Goal: Task Accomplishment & Management: Manage account settings

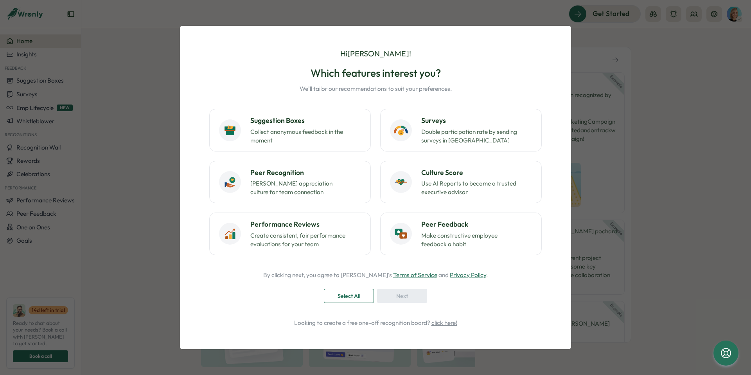
click at [671, 187] on div "Hi [PERSON_NAME] ! Which features interest you? We'll tailor our recommendation…" at bounding box center [375, 187] width 751 height 375
click at [345, 299] on span "Select All" at bounding box center [349, 295] width 23 height 13
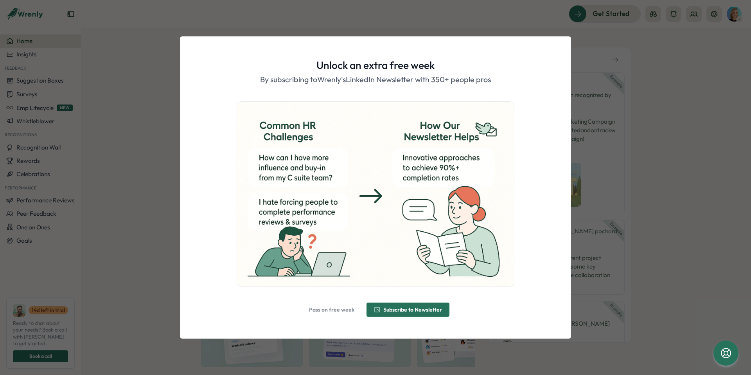
click at [338, 307] on span "Pass on free week" at bounding box center [331, 309] width 45 height 5
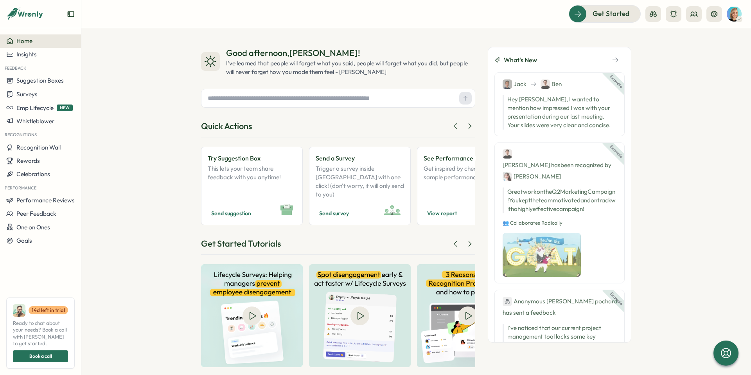
scroll to position [2, 0]
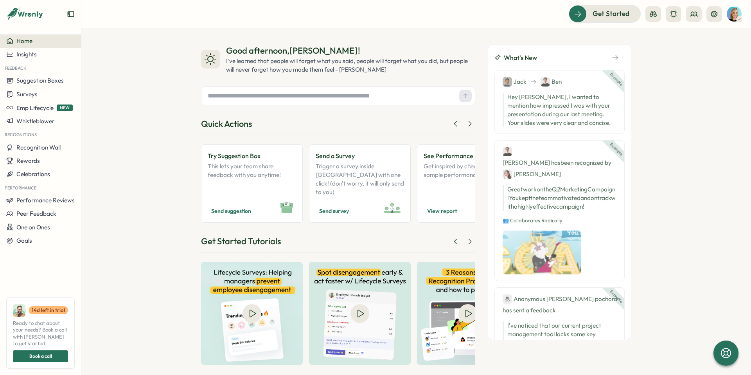
click at [50, 315] on link "14 d left in trial" at bounding box center [49, 310] width 40 height 9
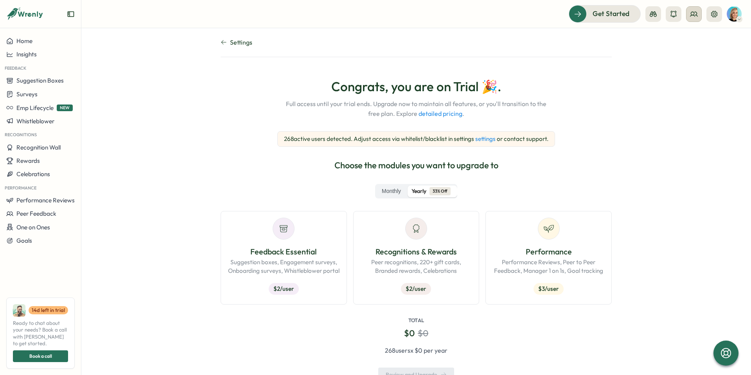
click at [689, 11] on button at bounding box center [694, 14] width 16 height 16
click at [704, 41] on div "Org Members" at bounding box center [694, 38] width 49 height 9
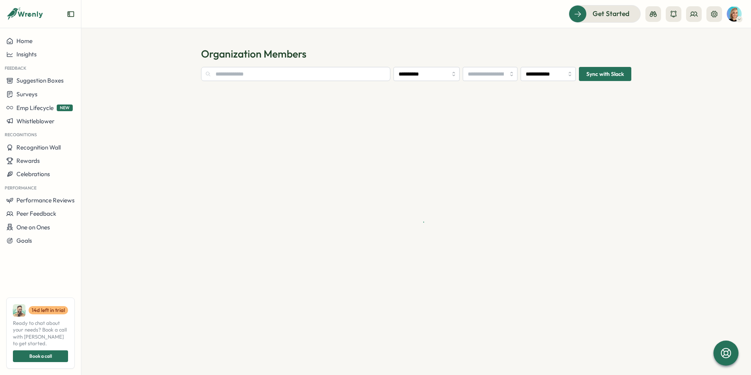
type input "**********"
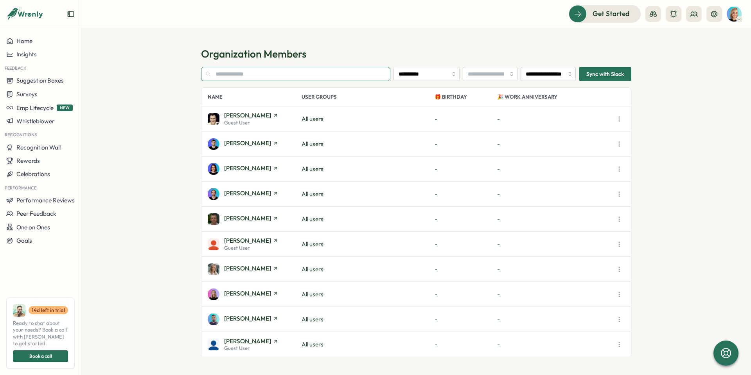
click at [304, 72] on input "text" at bounding box center [295, 74] width 189 height 14
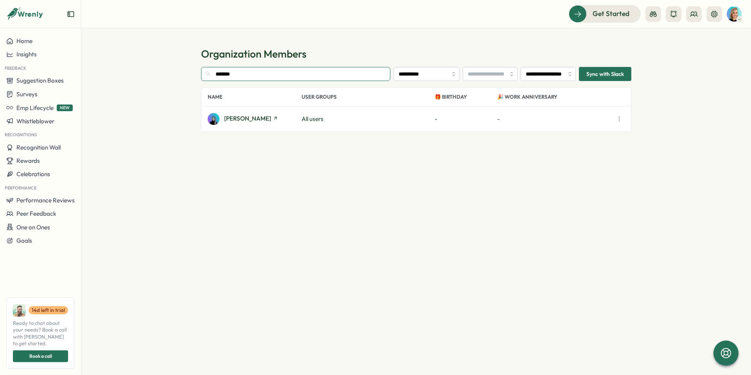
type input "*******"
click at [623, 119] on button "button" at bounding box center [619, 118] width 11 height 11
click at [588, 149] on button "Edit User" at bounding box center [578, 151] width 89 height 13
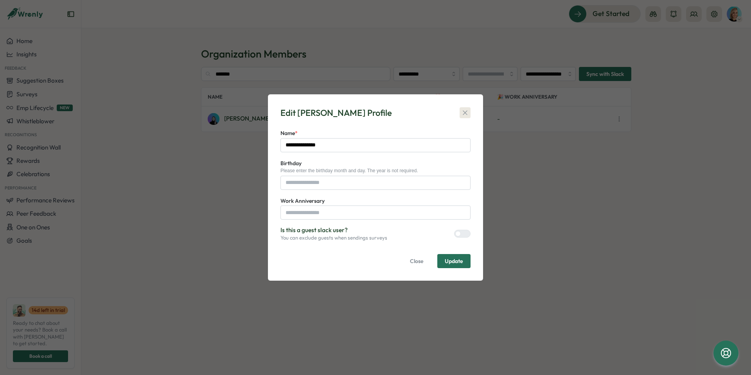
click at [462, 113] on icon "button" at bounding box center [465, 113] width 8 height 8
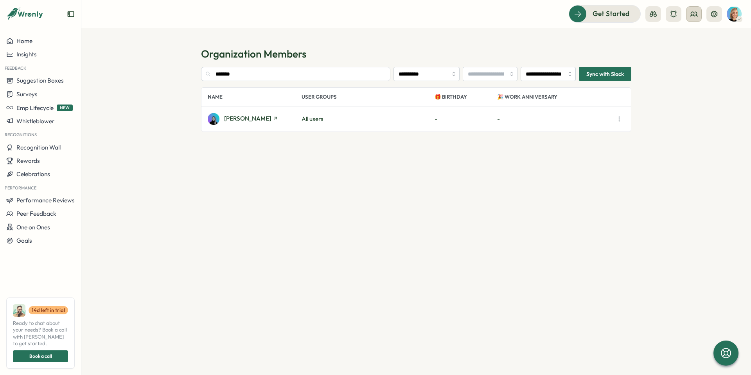
click at [692, 16] on icon at bounding box center [694, 14] width 8 height 8
click at [674, 125] on section "**********" at bounding box center [416, 201] width 670 height 347
click at [624, 79] on button "Sync with Slack" at bounding box center [605, 74] width 52 height 14
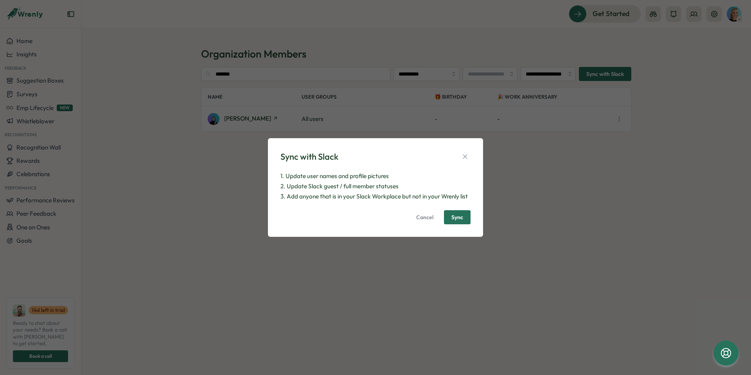
click at [464, 219] on button "Sync" at bounding box center [457, 217] width 27 height 14
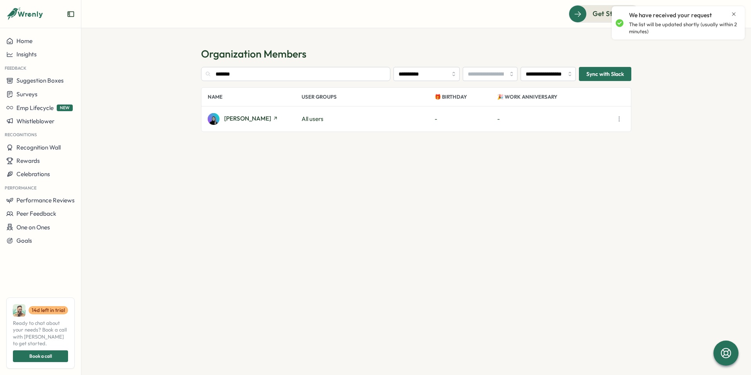
click at [737, 16] on div "We have received your request The list will be updated shortly (usually within …" at bounding box center [678, 22] width 125 height 27
click at [735, 14] on icon "Close notification" at bounding box center [734, 14] width 6 height 6
